Goal: Task Accomplishment & Management: Manage account settings

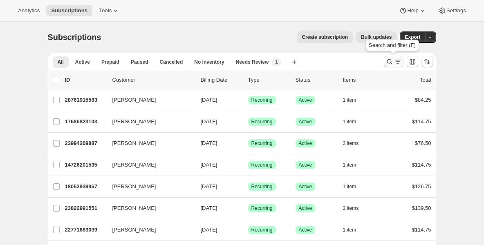
click at [388, 59] on icon "Search and filter results" at bounding box center [388, 61] width 5 height 5
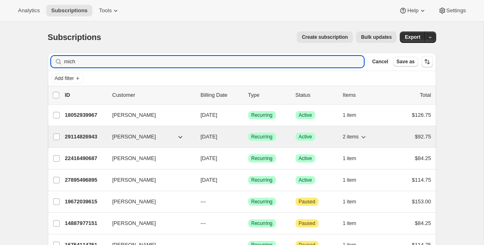
type input "mich"
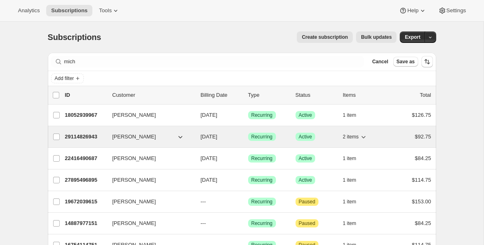
click at [88, 138] on p "29114826943" at bounding box center [85, 137] width 41 height 8
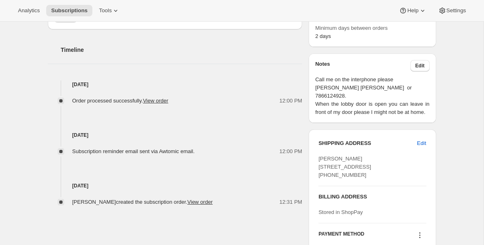
scroll to position [310, 0]
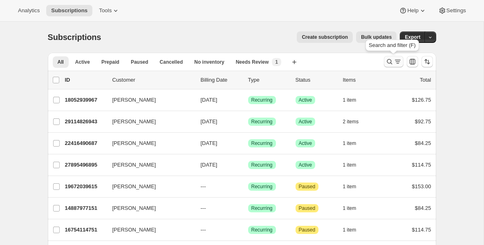
click at [390, 62] on icon "Search and filter results" at bounding box center [389, 62] width 8 height 8
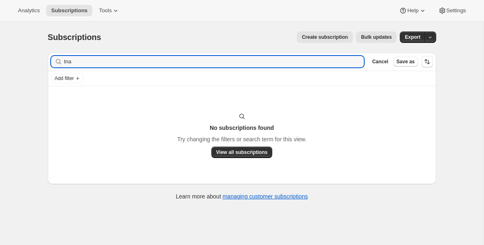
drag, startPoint x: 76, startPoint y: 65, endPoint x: 19, endPoint y: 60, distance: 57.3
click at [19, 61] on div "Subscriptions. This page is ready Subscriptions Create subscription Bulk update…" at bounding box center [241, 144] width 483 height 245
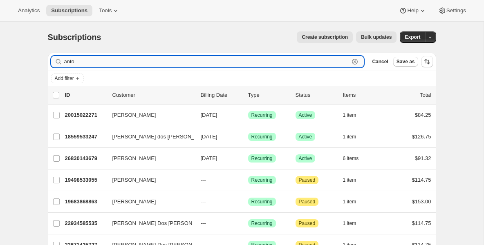
click at [84, 62] on input "anto" at bounding box center [206, 61] width 285 height 11
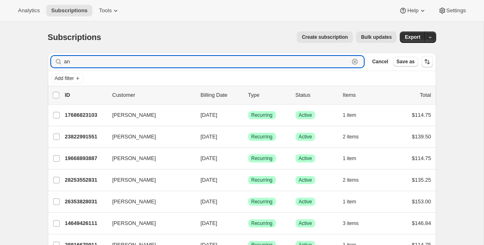
drag, startPoint x: 105, startPoint y: 57, endPoint x: 19, endPoint y: 56, distance: 86.6
drag, startPoint x: 78, startPoint y: 62, endPoint x: 28, endPoint y: 62, distance: 49.8
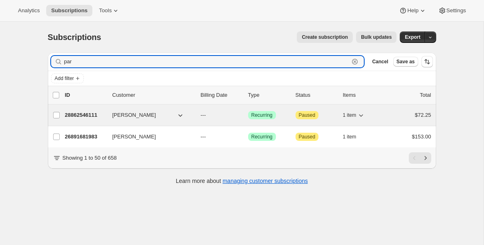
type input "par"
click at [94, 116] on p "28862546111" at bounding box center [85, 115] width 41 height 8
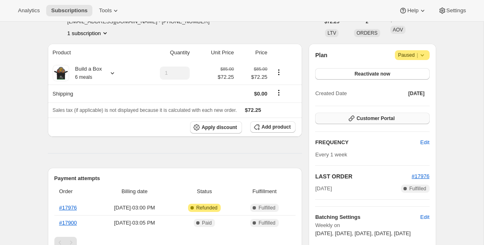
scroll to position [49, 0]
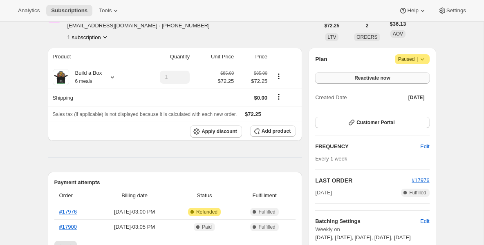
click at [345, 76] on button "Reactivate now" at bounding box center [372, 77] width 114 height 11
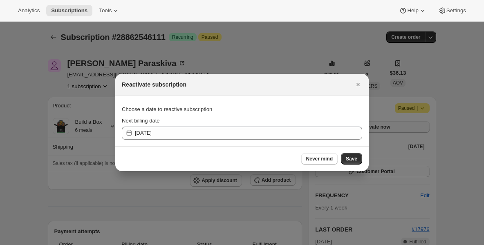
scroll to position [0, 0]
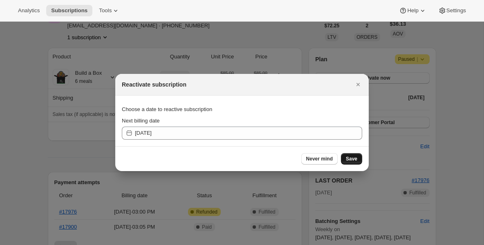
click at [351, 157] on span "Save" at bounding box center [351, 159] width 11 height 7
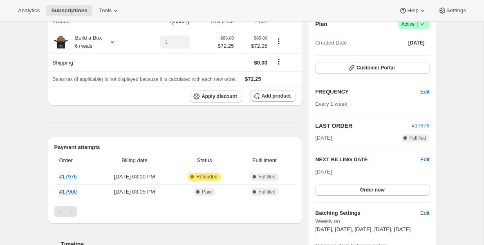
scroll to position [131, 0]
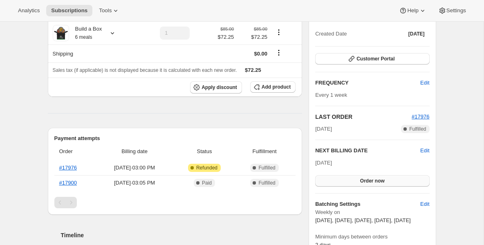
click at [348, 185] on button "Order now" at bounding box center [372, 180] width 114 height 11
click at [348, 185] on button "Click to confirm" at bounding box center [372, 180] width 114 height 11
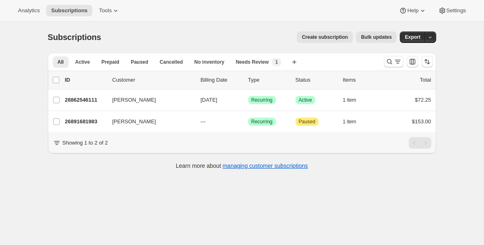
click at [380, 66] on div at bounding box center [408, 62] width 56 height 16
click at [384, 65] on button "Search and filter results" at bounding box center [394, 61] width 20 height 11
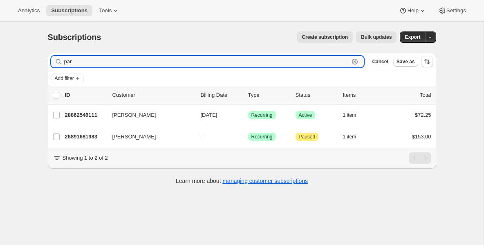
click at [356, 60] on icon "button" at bounding box center [355, 62] width 6 height 6
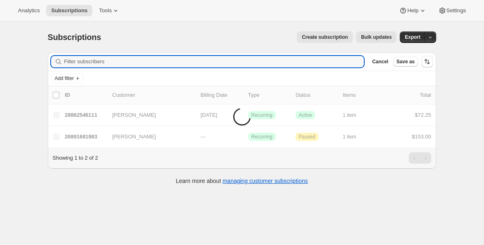
click at [236, 42] on div "Create subscription Bulk updates" at bounding box center [254, 36] width 286 height 11
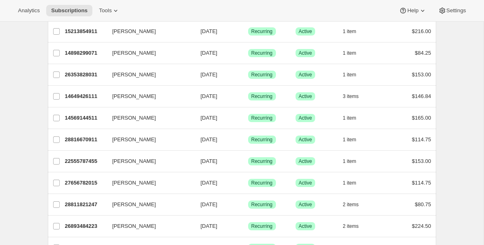
scroll to position [392, 0]
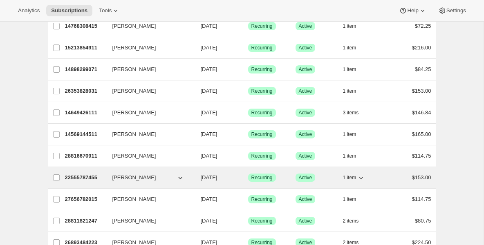
click at [92, 178] on p "22555787455" at bounding box center [85, 178] width 41 height 8
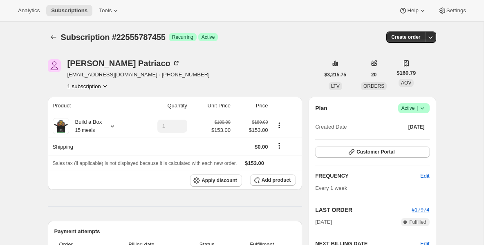
click at [422, 109] on icon at bounding box center [421, 108] width 3 height 2
click at [362, 105] on div "Plan Success Active |" at bounding box center [372, 108] width 114 height 10
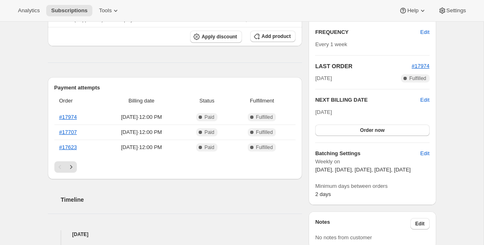
scroll to position [147, 0]
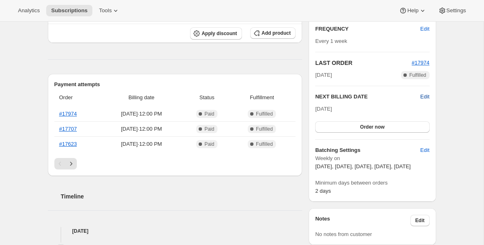
click at [422, 97] on span "Edit" at bounding box center [424, 97] width 9 height 8
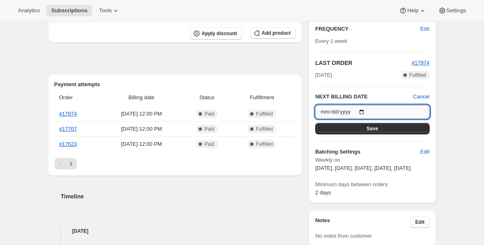
click at [364, 112] on input "2025-10-10" at bounding box center [372, 112] width 114 height 14
type input "2025-10-17"
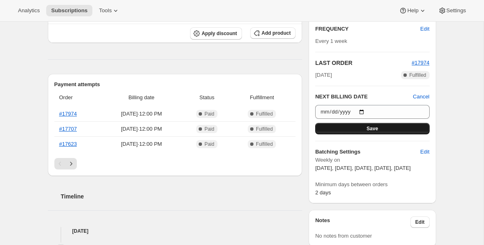
click at [392, 129] on button "Save" at bounding box center [372, 128] width 114 height 11
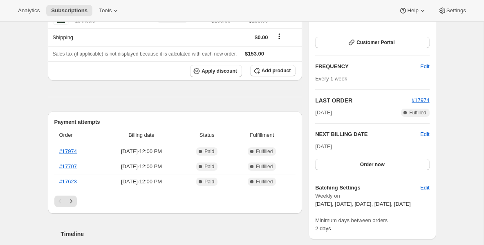
click at [62, 17] on div "Analytics Subscriptions Tools Help Settings" at bounding box center [242, 11] width 484 height 22
click at [62, 13] on span "Subscriptions" at bounding box center [69, 10] width 36 height 7
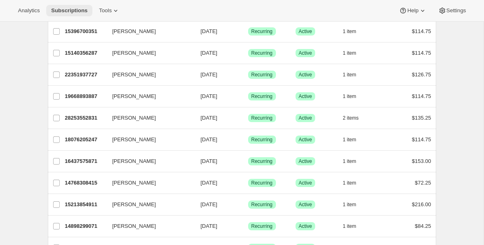
scroll to position [229, 0]
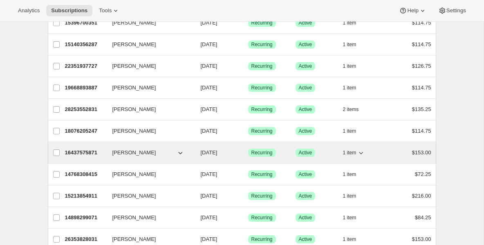
click at [86, 154] on p "16437575871" at bounding box center [85, 153] width 41 height 8
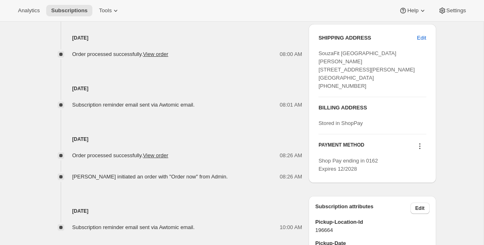
scroll to position [392, 0]
